Goal: Transaction & Acquisition: Purchase product/service

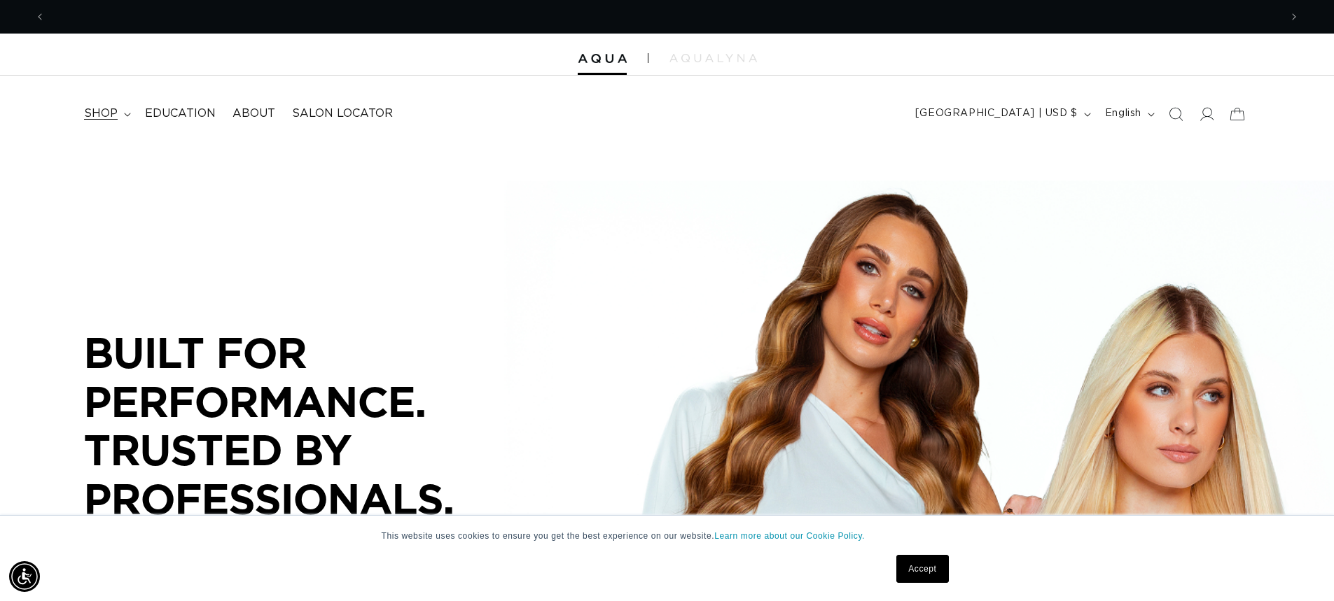
click at [83, 115] on summary "shop" at bounding box center [106, 114] width 61 height 32
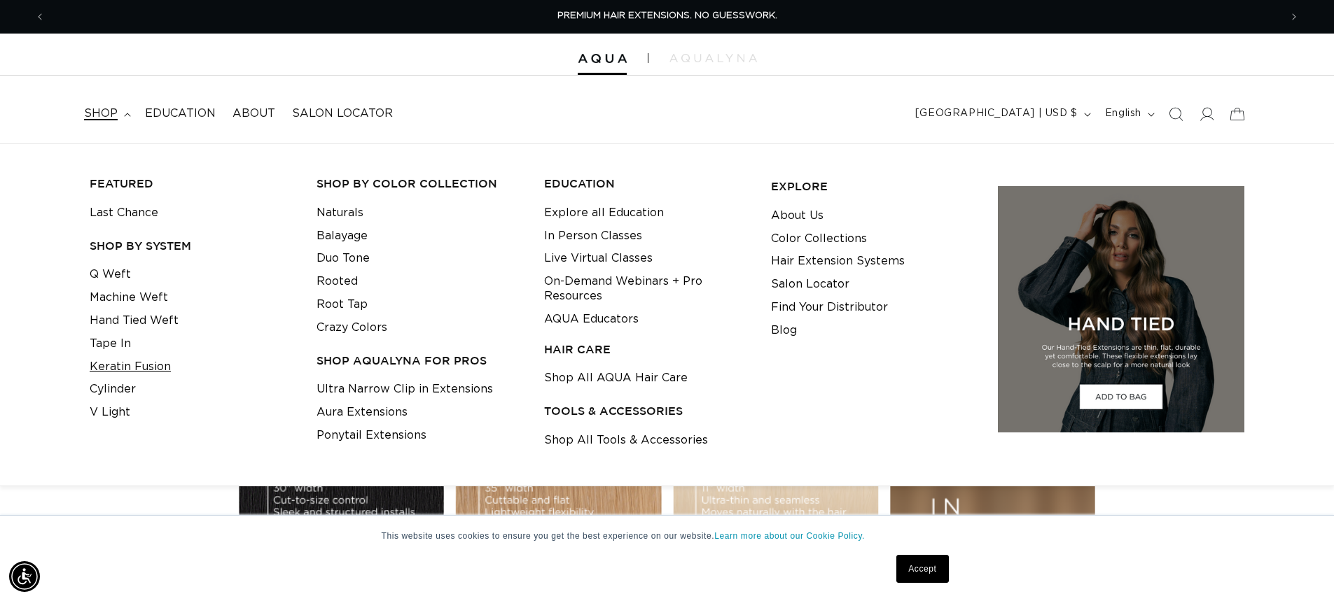
click at [154, 366] on link "Keratin Fusion" at bounding box center [130, 367] width 81 height 23
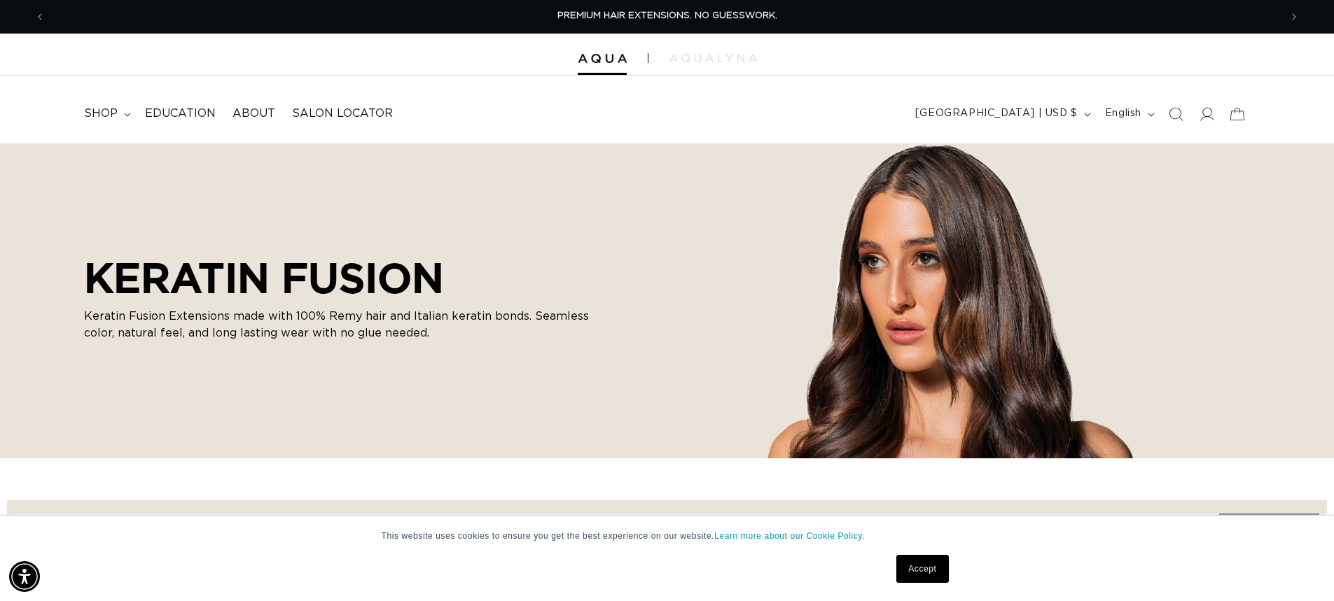
click at [911, 571] on link "Accept" at bounding box center [922, 569] width 52 height 28
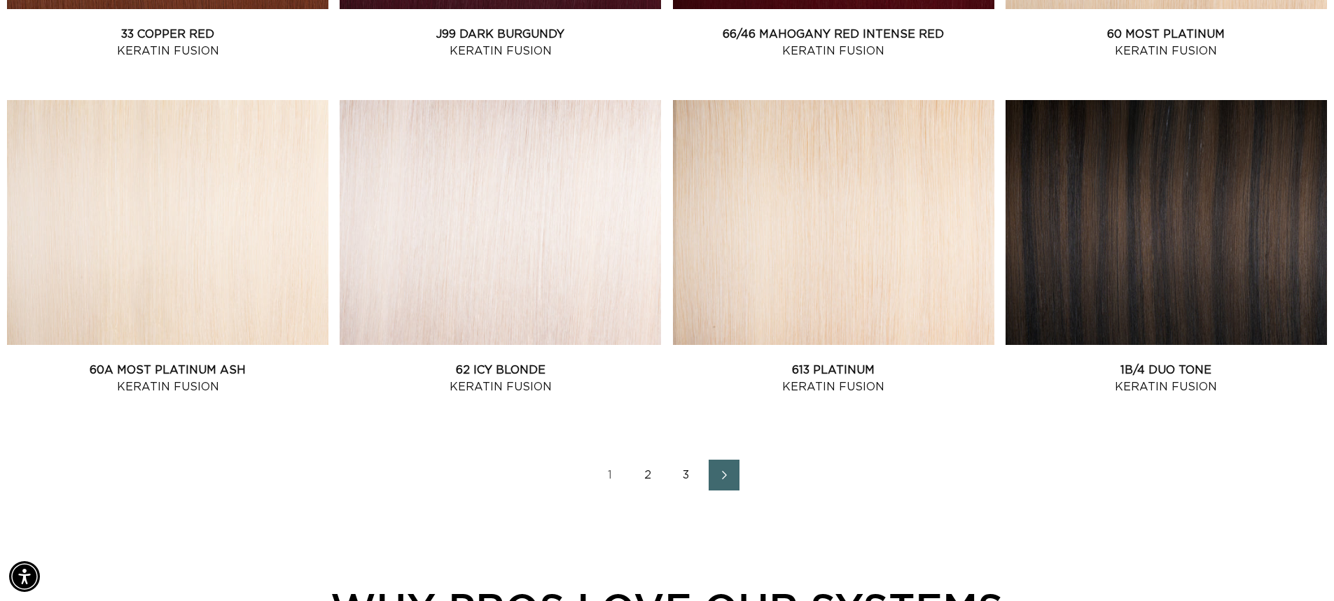
scroll to position [0, 1234]
click at [651, 478] on link "2" at bounding box center [648, 475] width 31 height 31
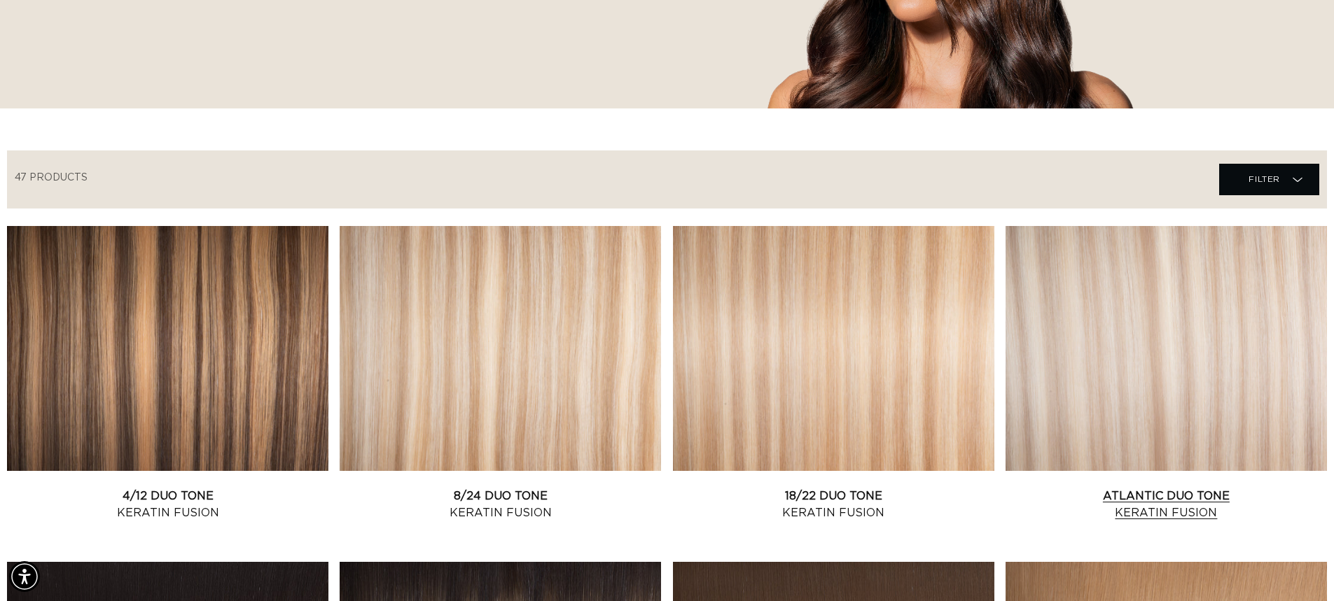
scroll to position [490, 0]
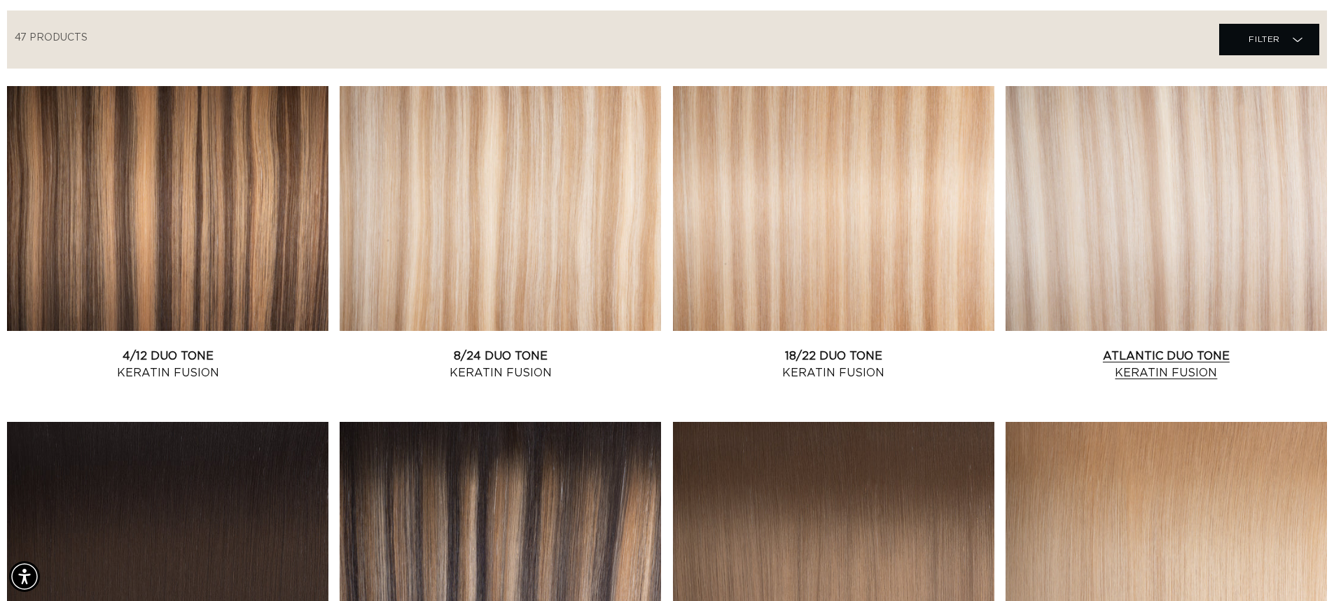
click at [1137, 348] on link "Atlantic Duo Tone Keratin Fusion" at bounding box center [1165, 365] width 321 height 34
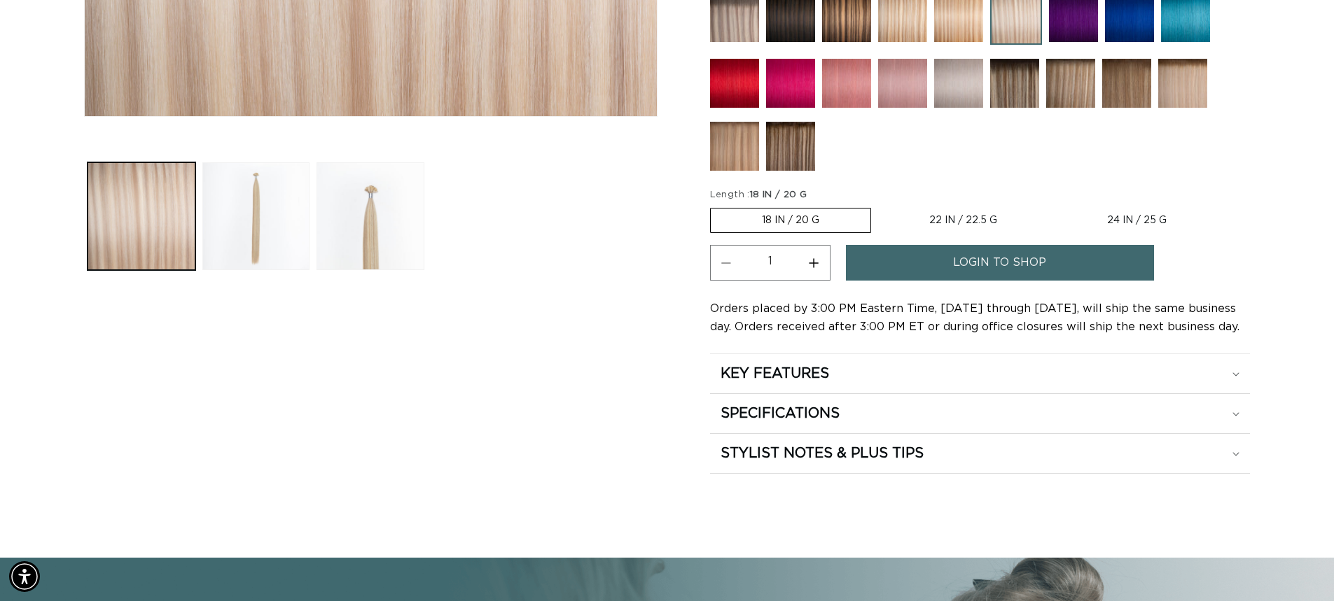
scroll to position [0, 1234]
click at [811, 264] on button "Increase quantity for Atlantic Duo Tone - Keratin Fusion" at bounding box center [814, 263] width 32 height 36
click at [812, 264] on button "Increase quantity for Atlantic Duo Tone - Keratin Fusion" at bounding box center [814, 263] width 32 height 36
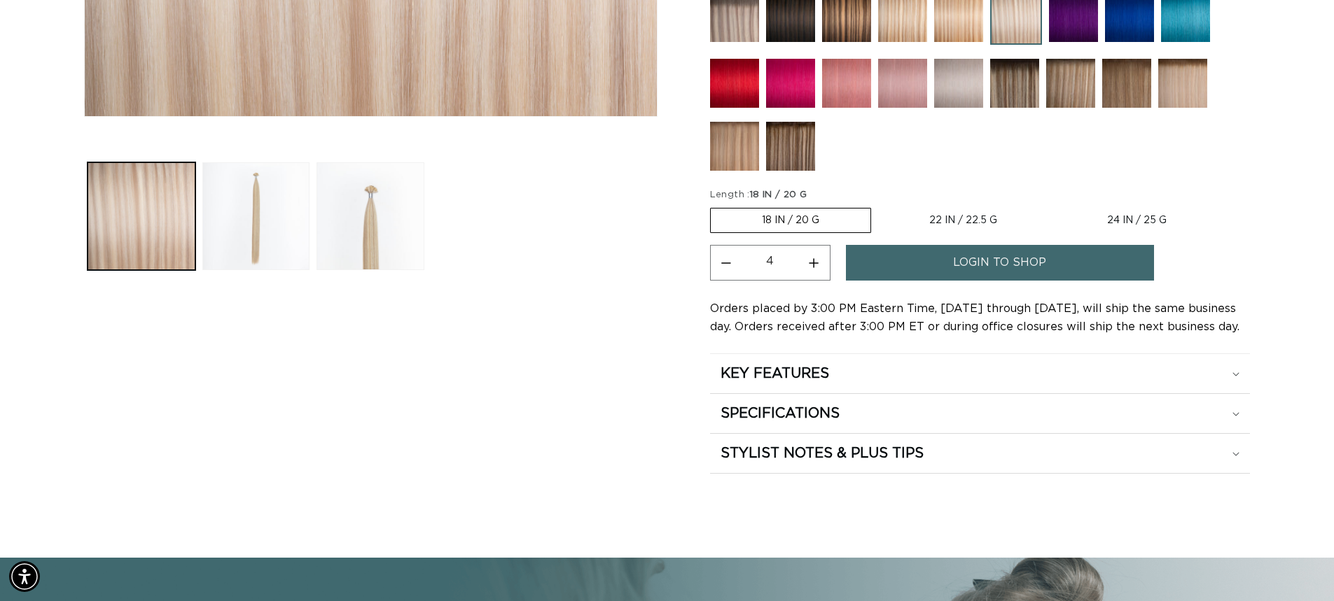
click at [814, 263] on button "Increase quantity for Atlantic Duo Tone - Keratin Fusion" at bounding box center [814, 263] width 32 height 36
type input "5"
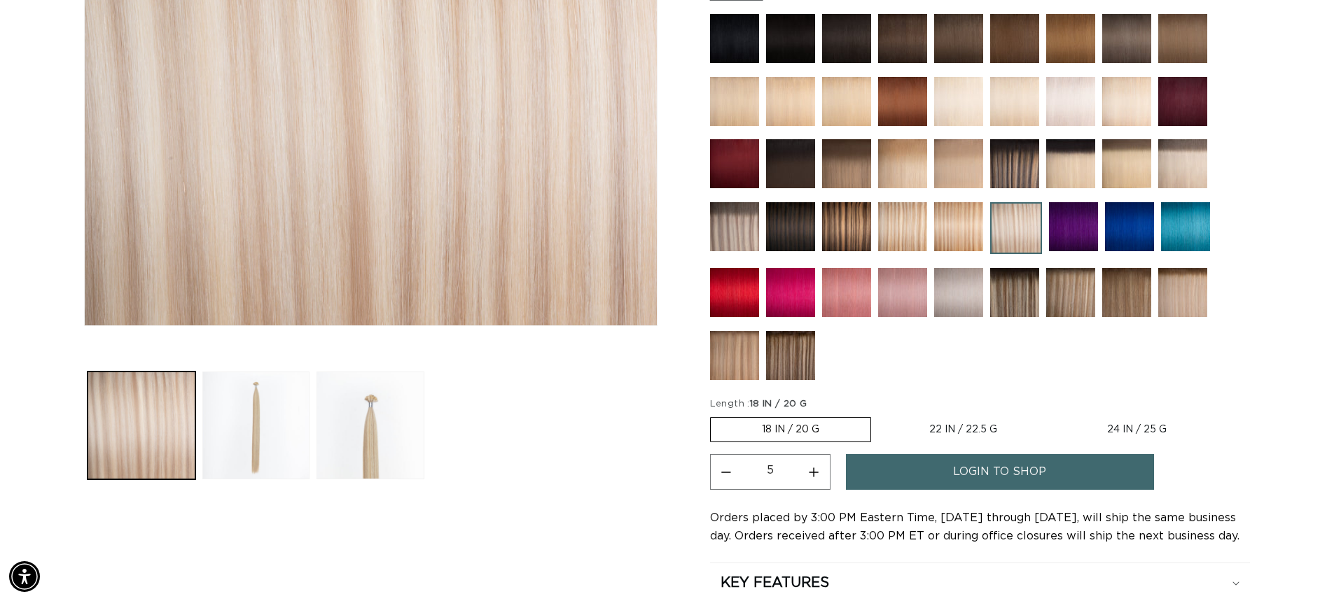
scroll to position [350, 0]
click at [991, 472] on span "login to shop" at bounding box center [999, 473] width 93 height 36
